Goal: Check status: Check status

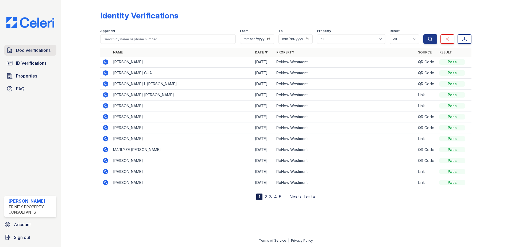
click at [38, 53] on span "Doc Verifications" at bounding box center [33, 50] width 34 height 6
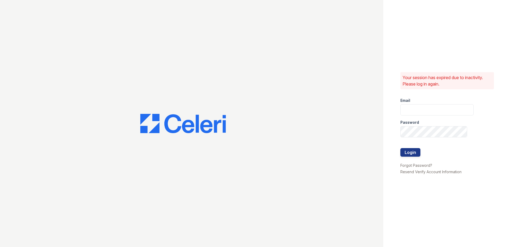
type input "kpartee@trinity-pm.com"
click at [413, 151] on button "Login" at bounding box center [410, 152] width 20 height 9
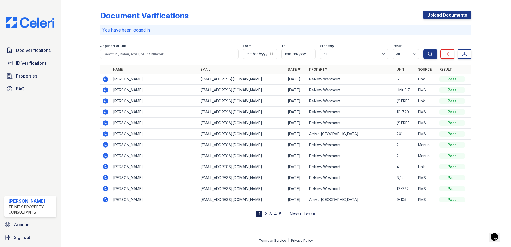
click at [106, 79] on icon at bounding box center [105, 79] width 6 height 6
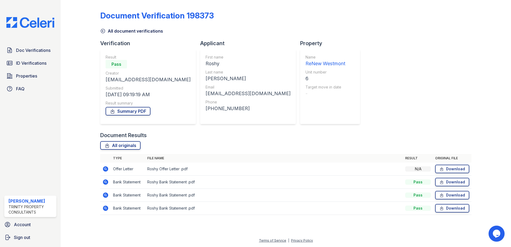
click at [103, 170] on icon at bounding box center [105, 168] width 5 height 5
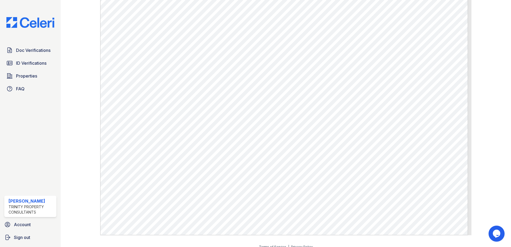
scroll to position [193, 0]
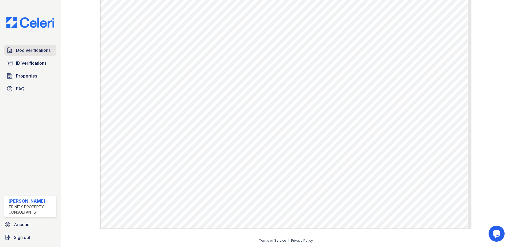
click at [39, 53] on span "Doc Verifications" at bounding box center [33, 50] width 34 height 6
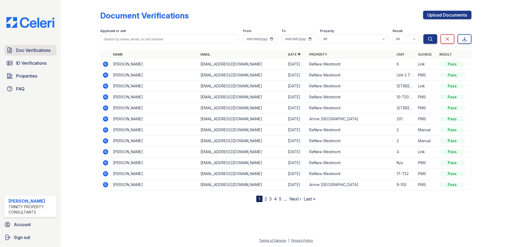
click at [32, 50] on span "Doc Verifications" at bounding box center [33, 50] width 34 height 6
click at [104, 63] on icon at bounding box center [105, 63] width 5 height 5
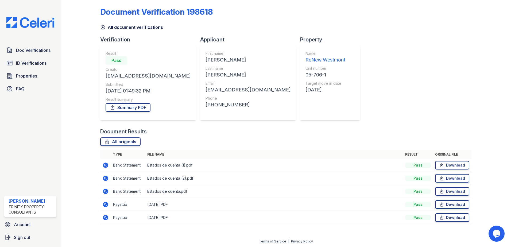
scroll to position [5, 0]
click at [106, 219] on icon at bounding box center [105, 216] width 5 height 5
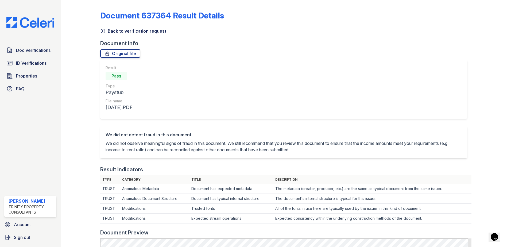
click at [123, 32] on link "Back to verification request" at bounding box center [133, 31] width 66 height 6
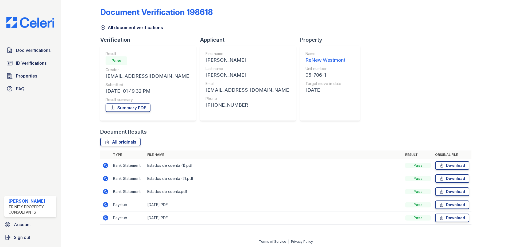
scroll to position [5, 0]
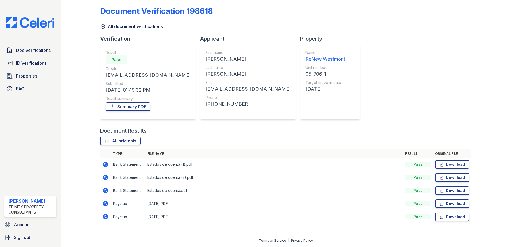
click at [104, 203] on icon at bounding box center [105, 203] width 6 height 6
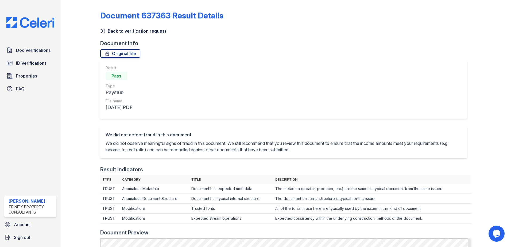
click at [123, 32] on link "Back to verification request" at bounding box center [133, 31] width 66 height 6
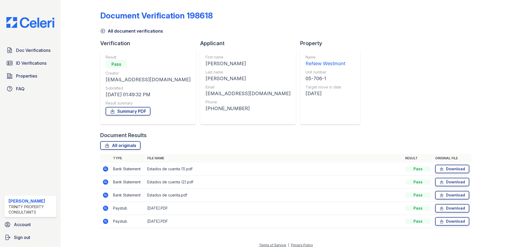
click at [106, 194] on icon at bounding box center [105, 195] width 6 height 6
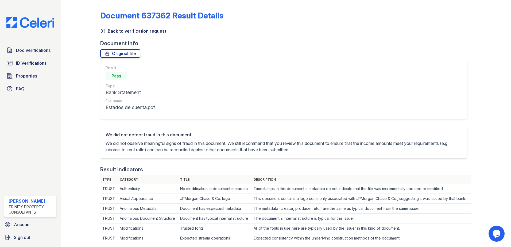
click at [127, 30] on link "Back to verification request" at bounding box center [133, 31] width 66 height 6
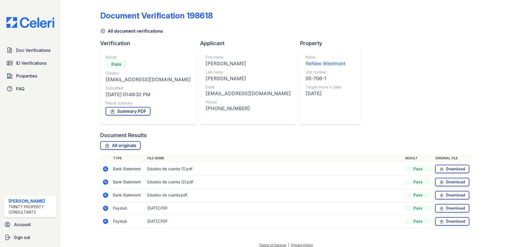
click at [104, 207] on icon at bounding box center [105, 207] width 5 height 5
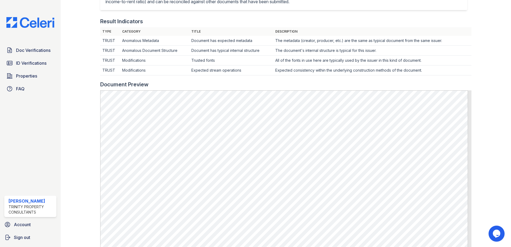
scroll to position [187, 0]
